Goal: Navigation & Orientation: Go to known website

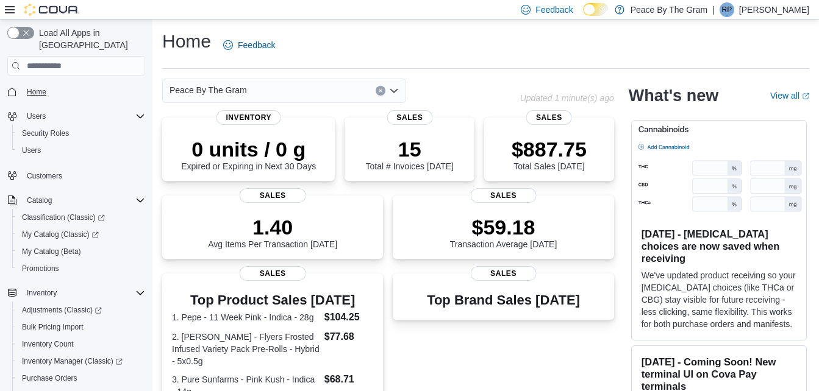
click at [43, 87] on span "Home" at bounding box center [37, 92] width 20 height 10
